Goal: Information Seeking & Learning: Understand process/instructions

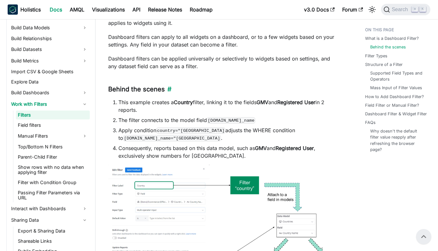
scroll to position [291, 0]
click at [56, 122] on link "Field filters" at bounding box center [53, 125] width 74 height 9
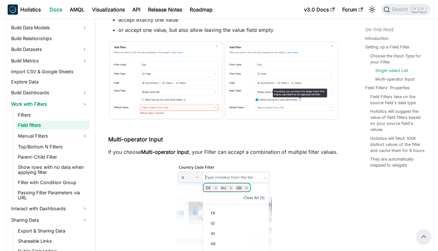
scroll to position [1158, 0]
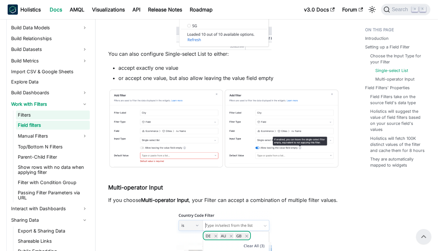
click at [48, 114] on link "Filters" at bounding box center [53, 115] width 74 height 9
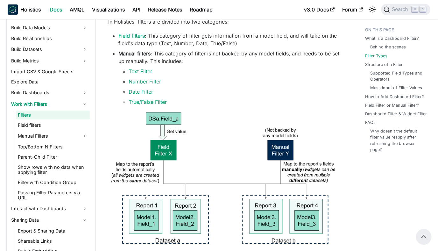
scroll to position [637, 0]
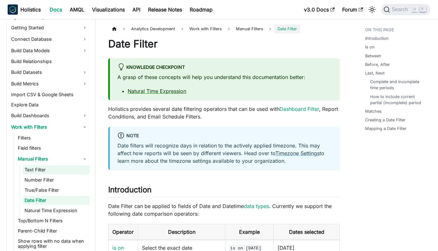
click at [52, 168] on link "Text Filter" at bounding box center [56, 169] width 67 height 9
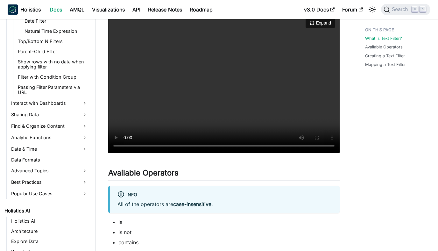
scroll to position [91, 0]
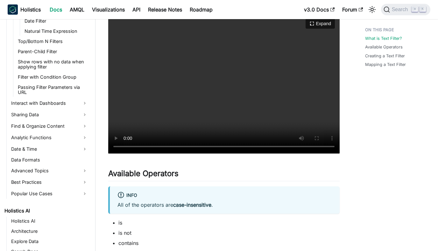
click at [248, 101] on video "Your browser does not support embedding video, but you can download it ." at bounding box center [224, 84] width 232 height 140
click at [276, 96] on video "Your browser does not support embedding video, but you can download it ." at bounding box center [224, 84] width 232 height 140
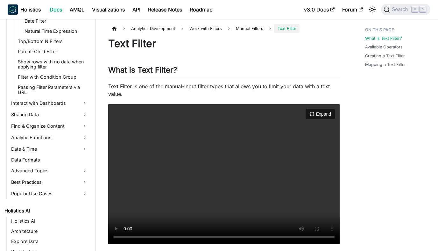
scroll to position [7, 0]
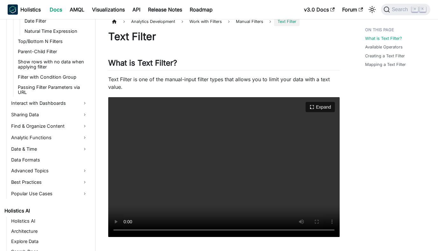
click at [174, 144] on video "Your browser does not support embedding video, but you can download it ." at bounding box center [224, 167] width 232 height 140
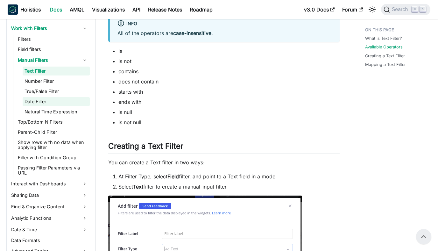
scroll to position [256, 0]
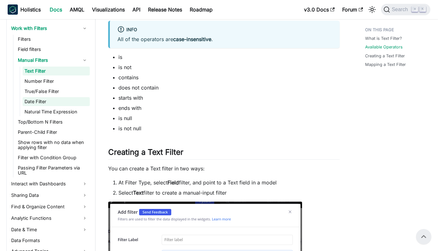
click at [53, 104] on link "Date Filter" at bounding box center [56, 101] width 67 height 9
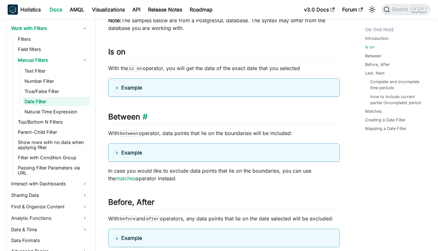
scroll to position [530, 0]
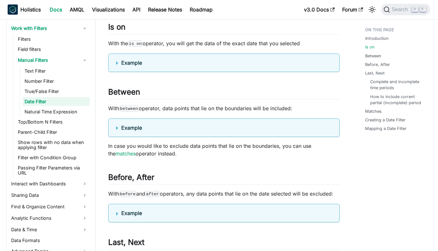
click at [118, 132] on summary "Example" at bounding box center [224, 128] width 216 height 8
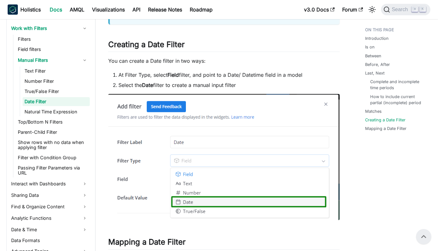
scroll to position [1763, 0]
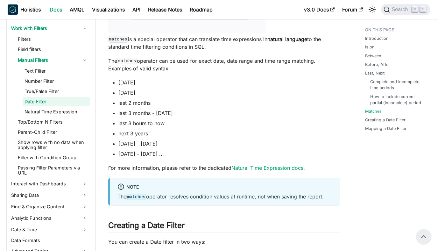
scroll to position [256, 0]
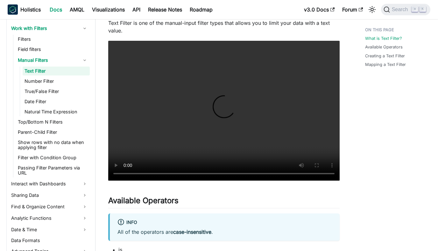
scroll to position [1763, 0]
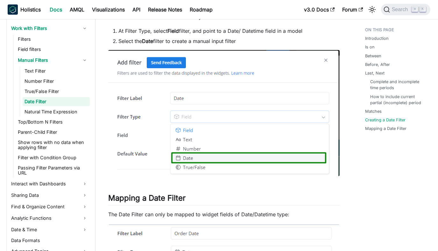
scroll to position [64, 0]
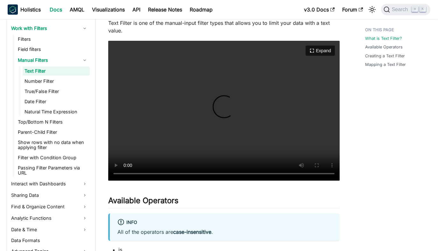
scroll to position [1763, 0]
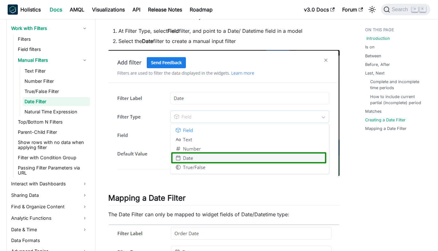
click at [372, 37] on link "Introduction" at bounding box center [379, 38] width 24 height 6
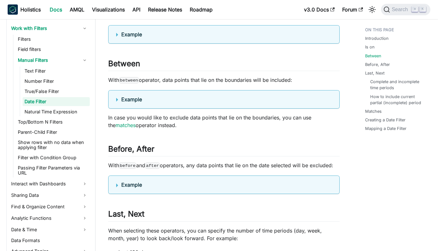
scroll to position [580, 0]
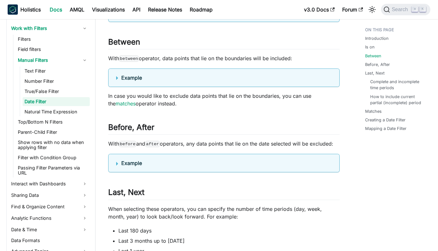
click at [117, 167] on summary "Example" at bounding box center [224, 163] width 216 height 8
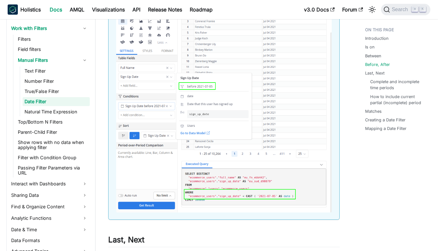
scroll to position [756, 0]
